Goal: Transaction & Acquisition: Purchase product/service

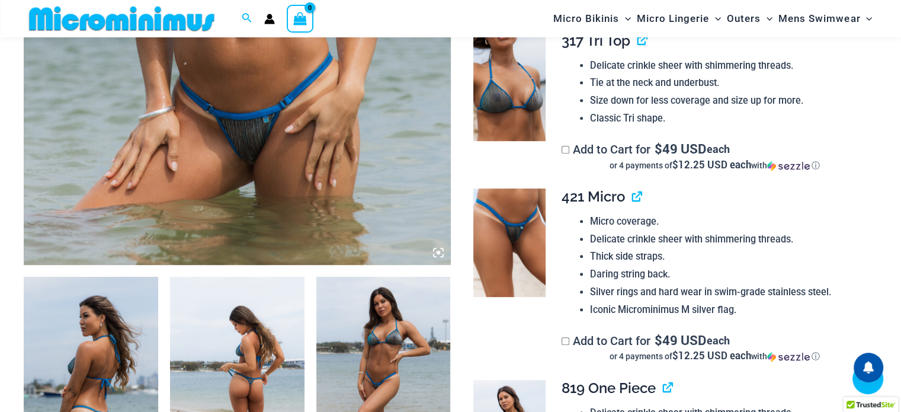
scroll to position [582, 0]
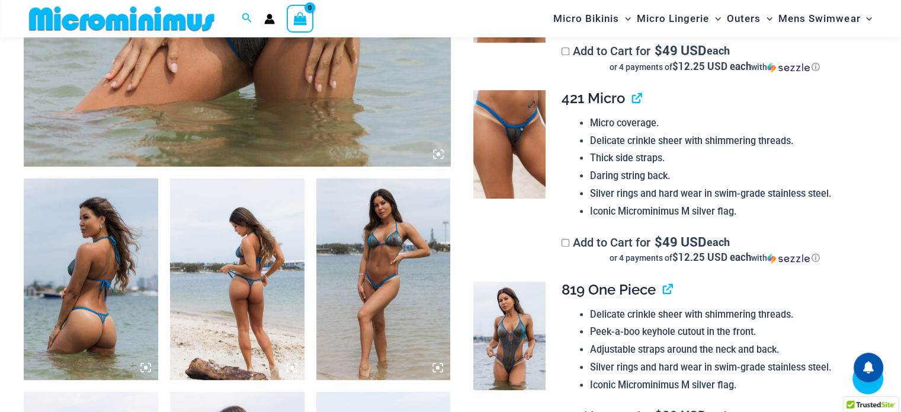
click at [520, 139] on img at bounding box center [509, 144] width 72 height 108
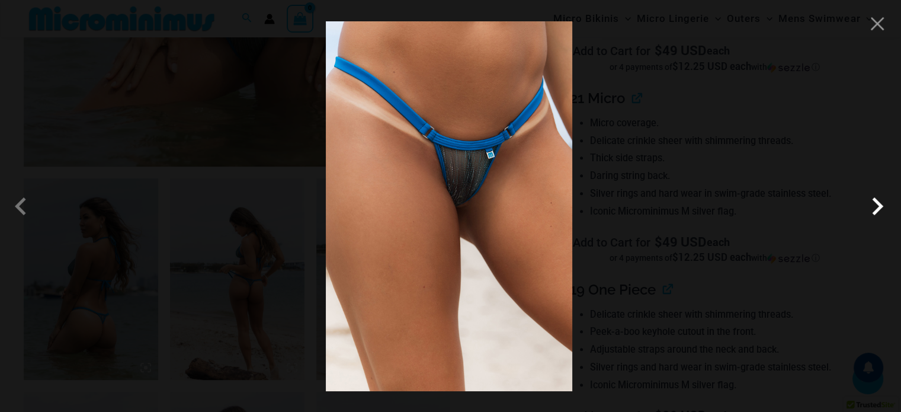
click at [876, 208] on span at bounding box center [877, 206] width 36 height 36
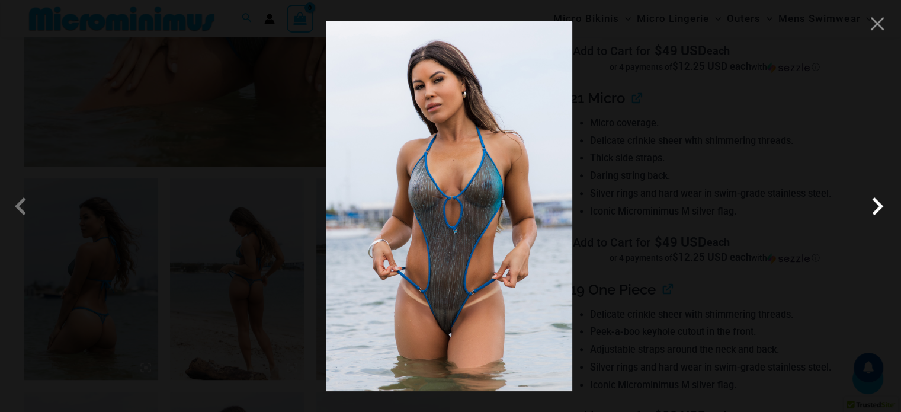
click at [876, 208] on span at bounding box center [877, 206] width 36 height 36
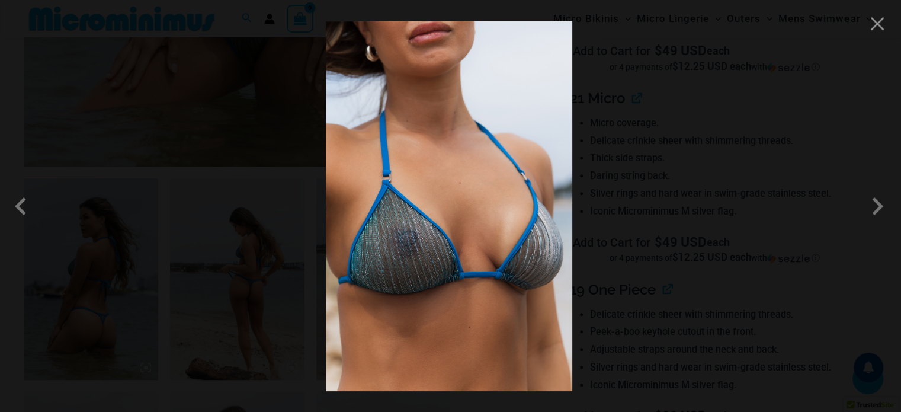
click at [888, 24] on div at bounding box center [450, 206] width 901 height 412
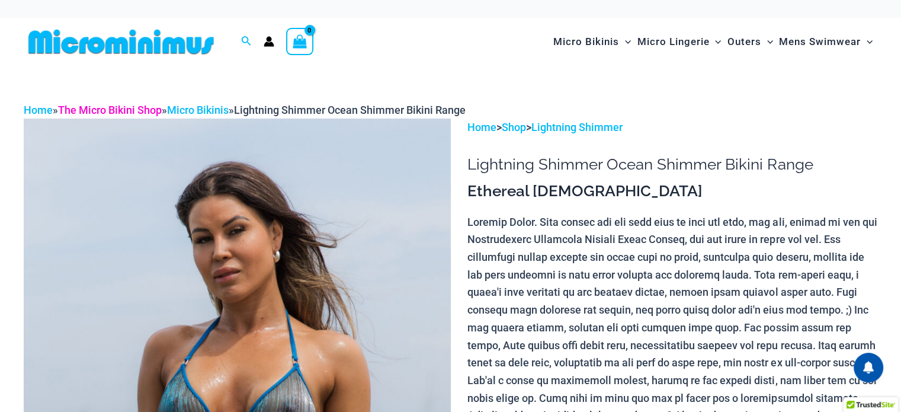
click at [128, 110] on link "The Micro Bikini Shop" at bounding box center [110, 110] width 104 height 12
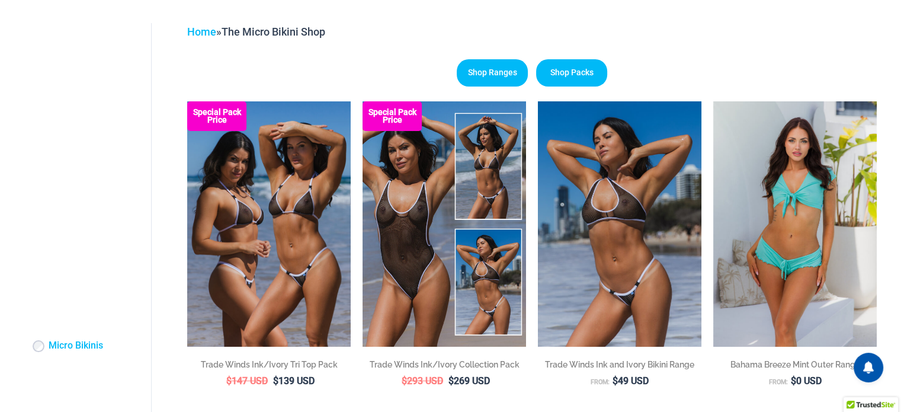
scroll to position [167, 0]
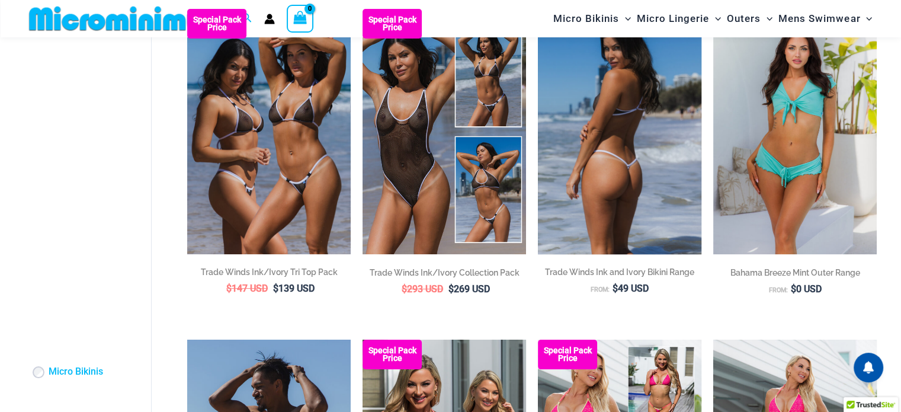
click at [583, 171] on img at bounding box center [619, 131] width 163 height 245
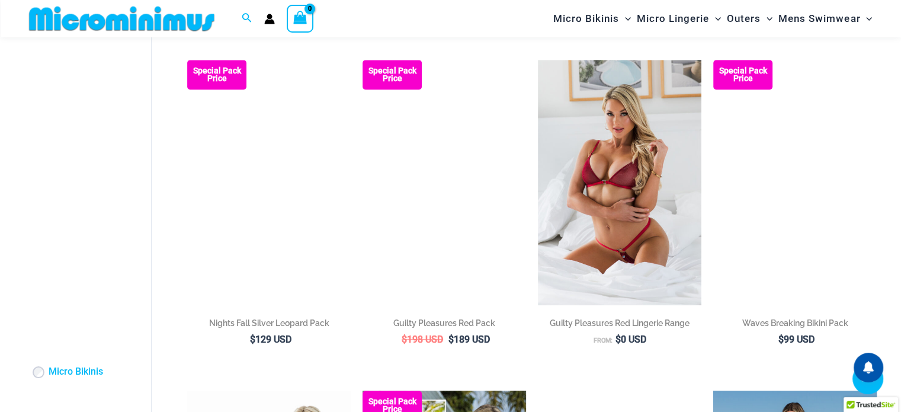
scroll to position [759, 0]
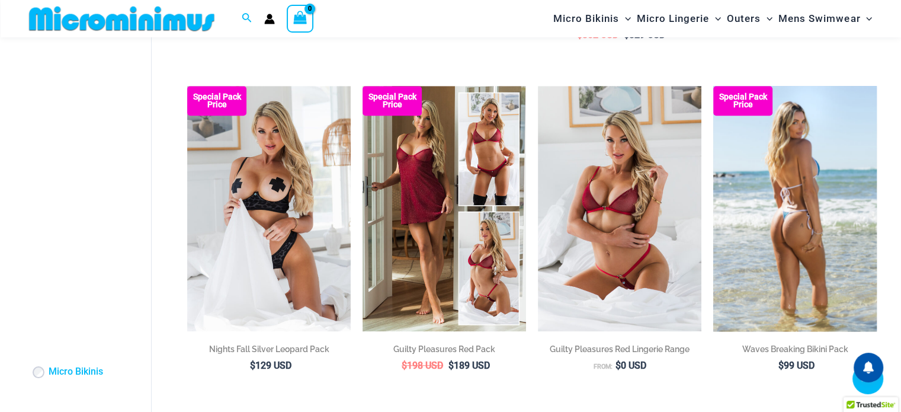
click at [827, 222] on img at bounding box center [794, 208] width 163 height 245
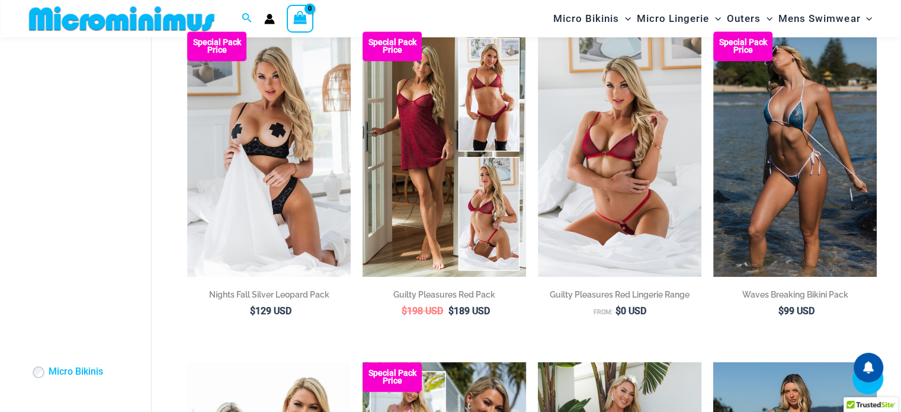
scroll to position [813, 0]
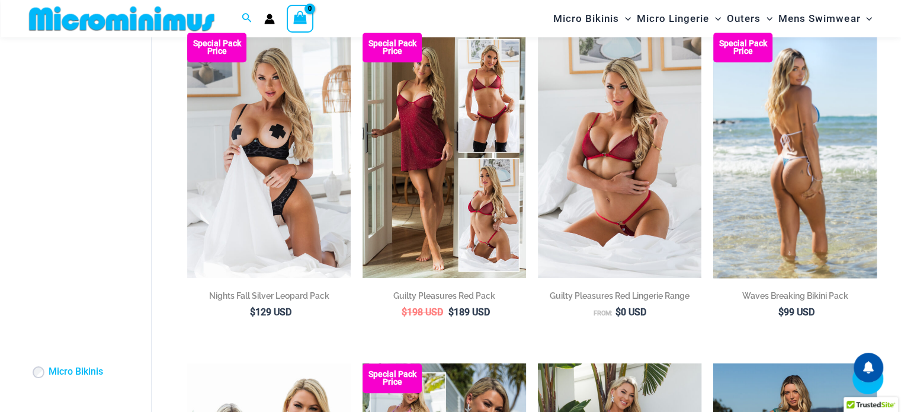
click at [812, 199] on img at bounding box center [794, 155] width 163 height 245
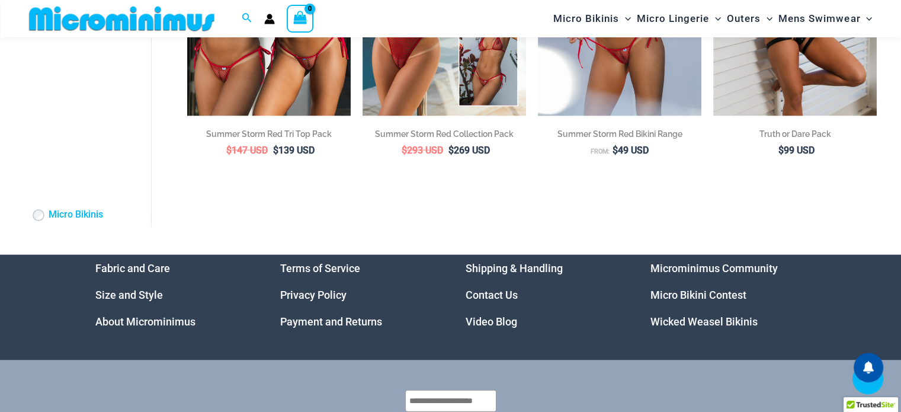
scroll to position [2644, 0]
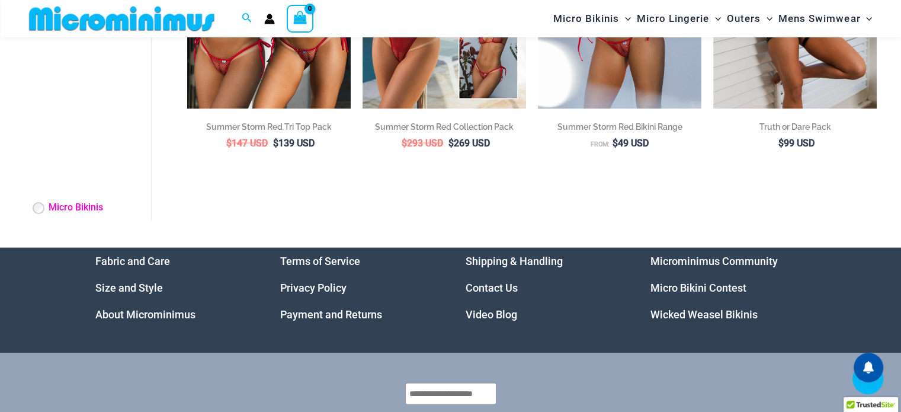
click at [65, 214] on link "Micro Bikinis" at bounding box center [76, 208] width 54 height 12
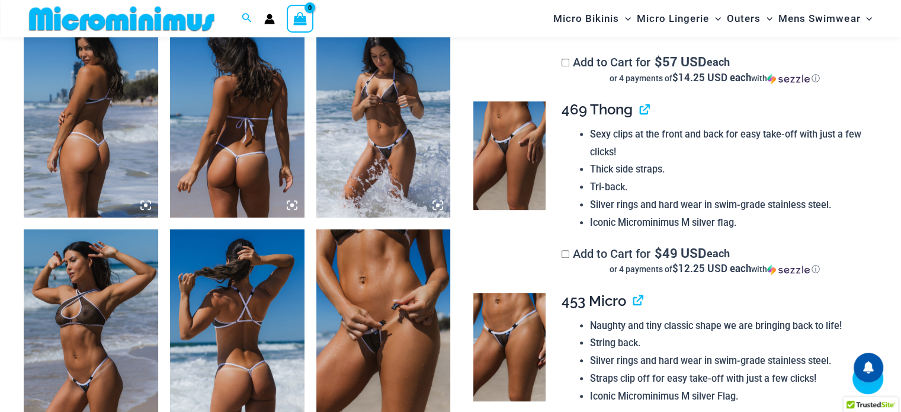
scroll to position [759, 0]
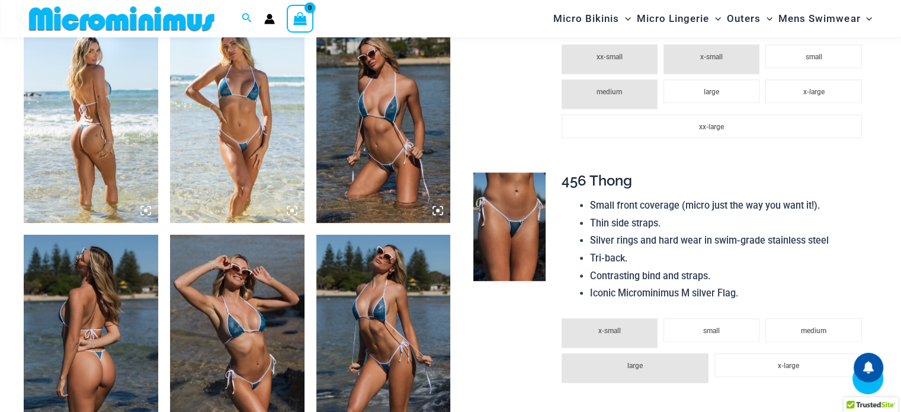
scroll to position [759, 0]
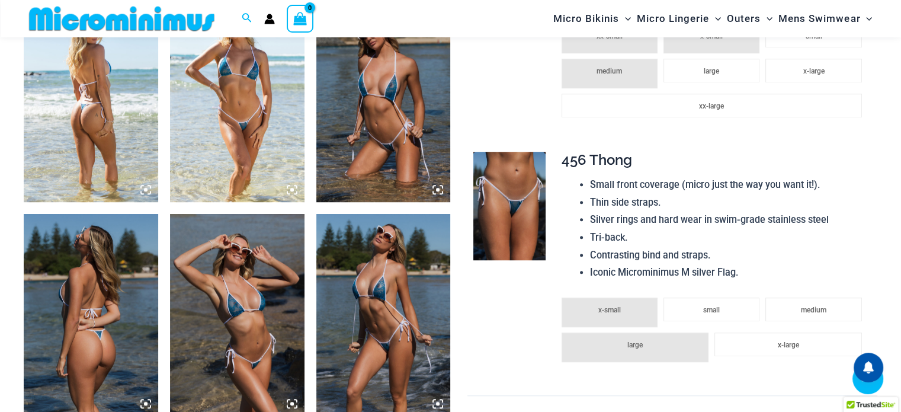
click at [118, 317] on img at bounding box center [91, 314] width 134 height 201
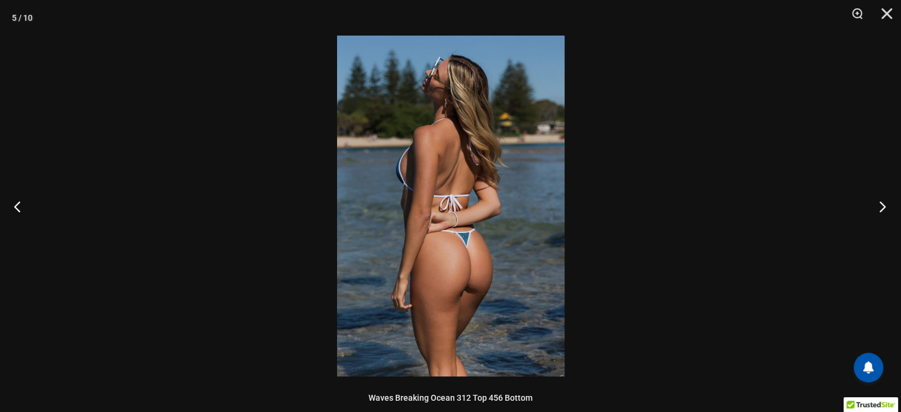
click at [887, 213] on button "Next" at bounding box center [878, 206] width 44 height 59
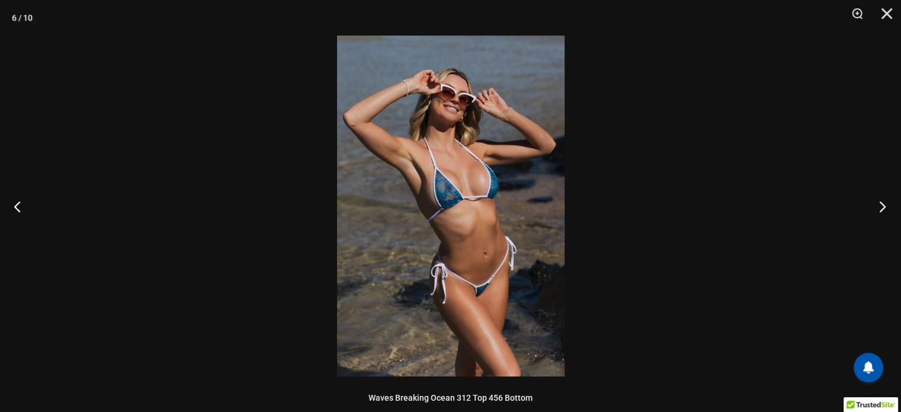
click at [887, 213] on button "Next" at bounding box center [878, 206] width 44 height 59
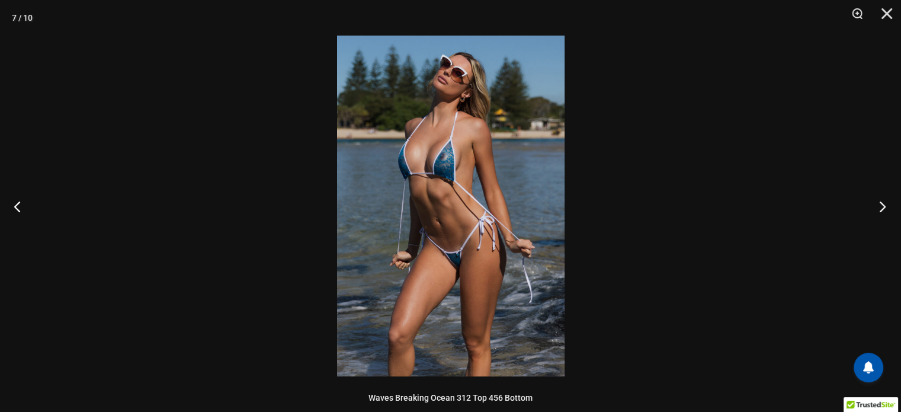
click at [887, 213] on button "Next" at bounding box center [878, 206] width 44 height 59
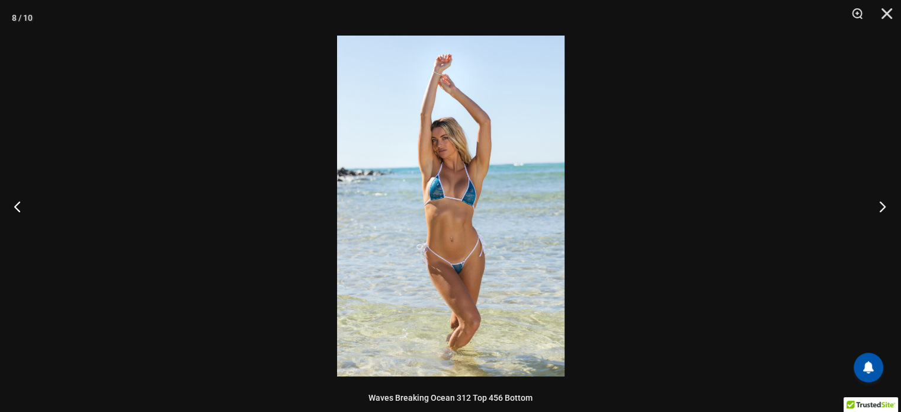
click at [887, 213] on button "Next" at bounding box center [878, 206] width 44 height 59
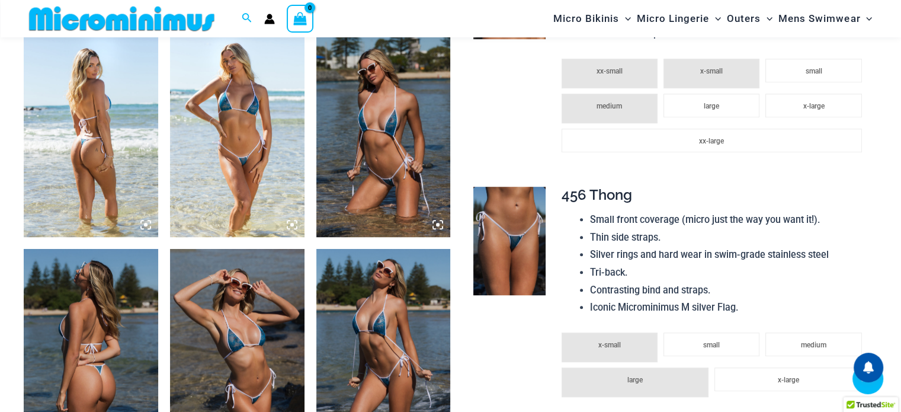
scroll to position [697, 0]
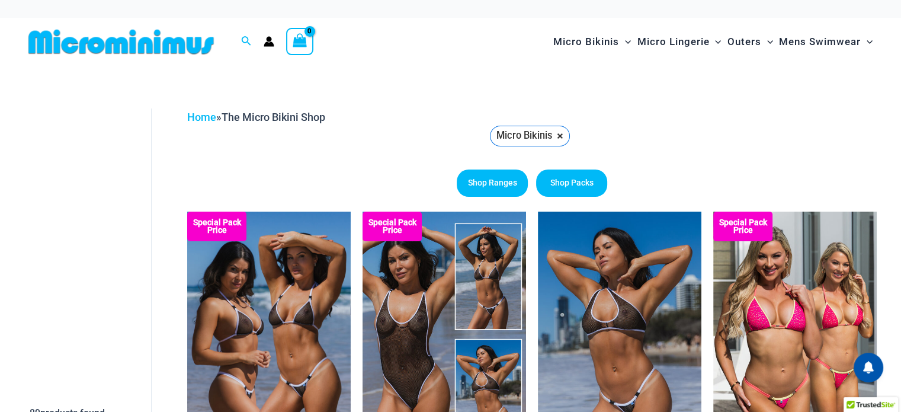
click at [569, 132] on li "Micro Bikinis ×" at bounding box center [530, 136] width 80 height 21
click at [564, 136] on link "Micro Bikinis ×" at bounding box center [530, 136] width 80 height 21
click at [204, 111] on div "Home » The Micro Bikini Shop" at bounding box center [531, 117] width 689 height 18
click at [204, 116] on link "Home" at bounding box center [201, 117] width 29 height 12
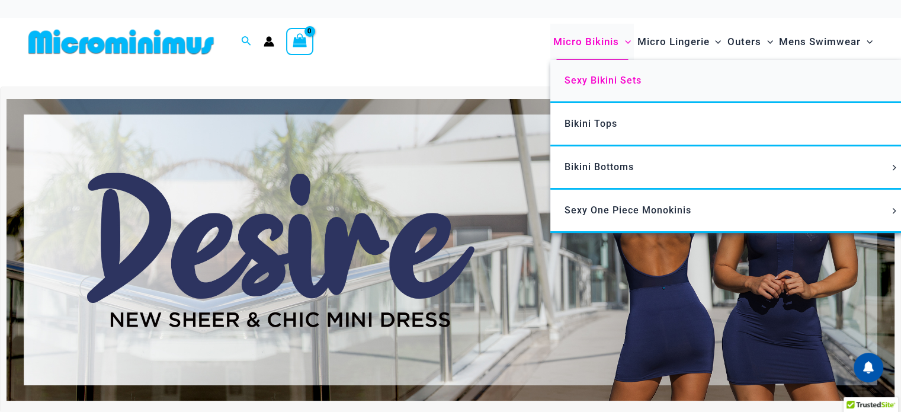
click at [585, 82] on span "Sexy Bikini Sets" at bounding box center [602, 80] width 77 height 11
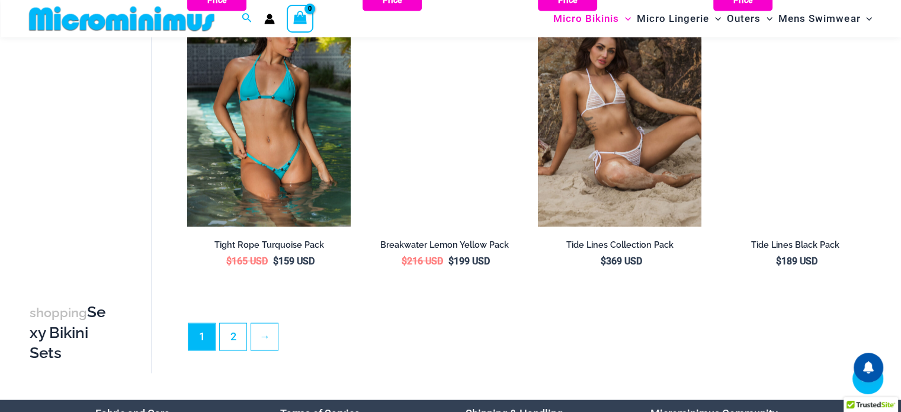
scroll to position [2655, 0]
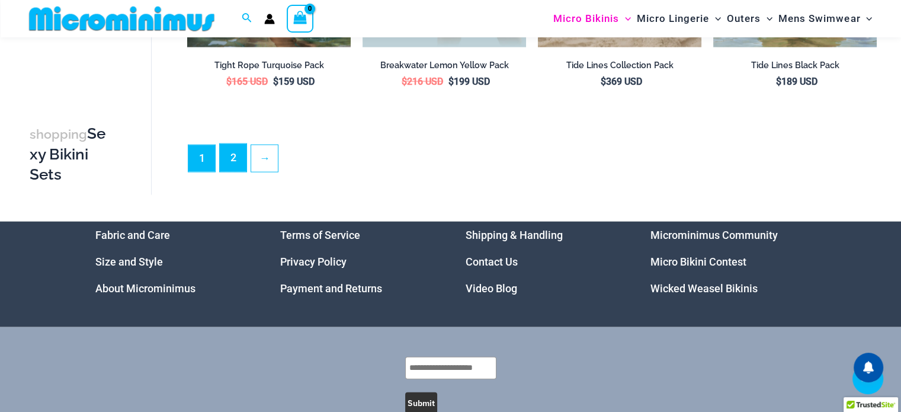
click at [228, 156] on link "2" at bounding box center [233, 158] width 27 height 28
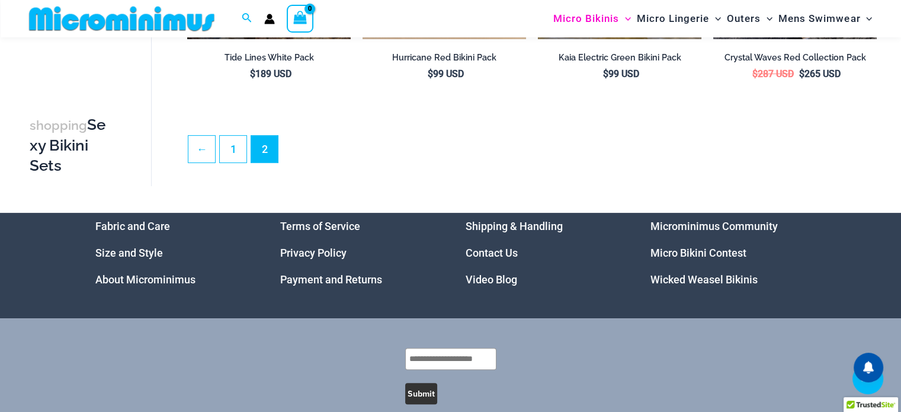
scroll to position [346, 0]
